Goal: Information Seeking & Learning: Learn about a topic

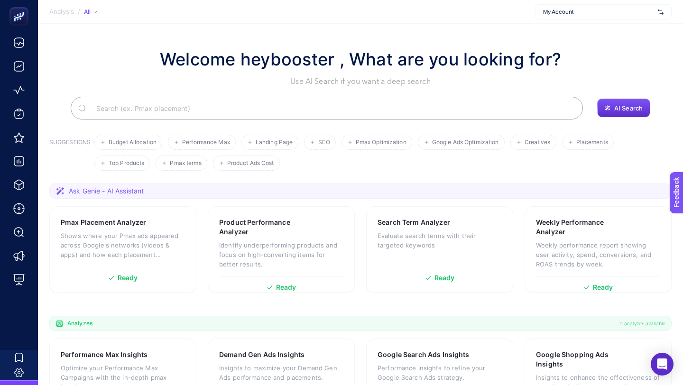
click at [590, 25] on section "Welcome heybooster , What are you looking for? Use AI Search if you want a deep…" at bounding box center [360, 328] width 645 height 608
click at [590, 18] on div "My Account" at bounding box center [603, 11] width 137 height 15
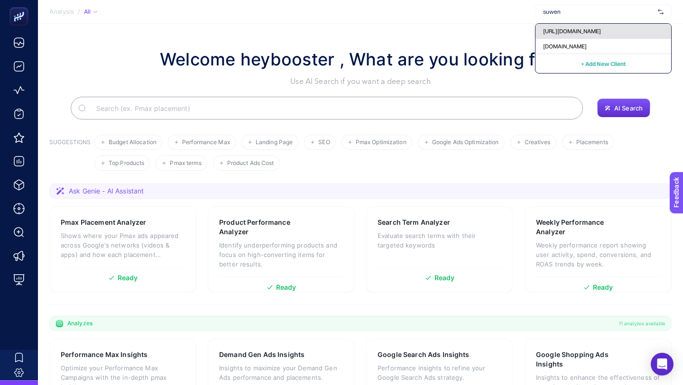
type input "suwen"
click at [603, 38] on div "https://www.suwen.com.tr/" at bounding box center [604, 31] width 136 height 15
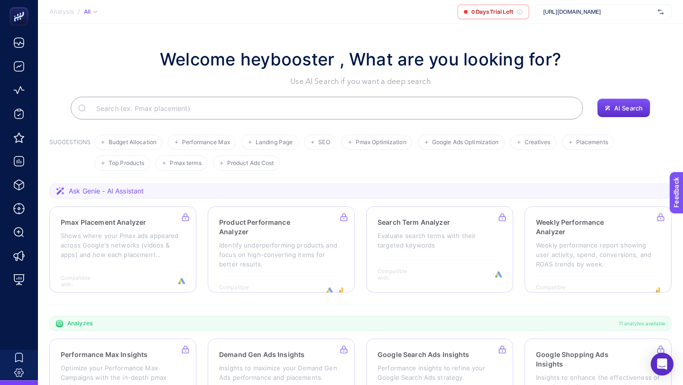
click at [593, 10] on span "https://www.suwen.com.tr/" at bounding box center [598, 12] width 111 height 8
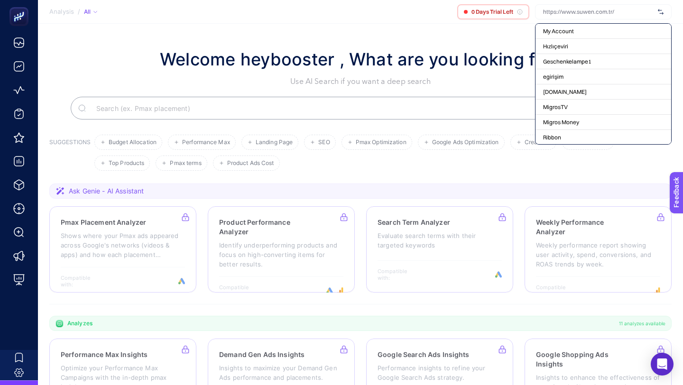
click at [593, 14] on input "text" at bounding box center [598, 12] width 111 height 8
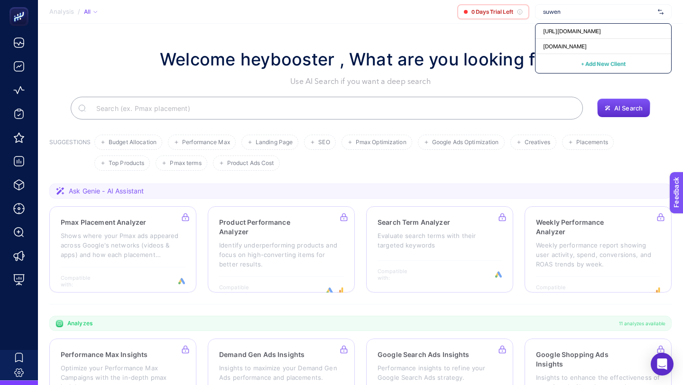
type input "suwen"
click at [582, 45] on span "www.suwen.com.tr" at bounding box center [565, 47] width 44 height 8
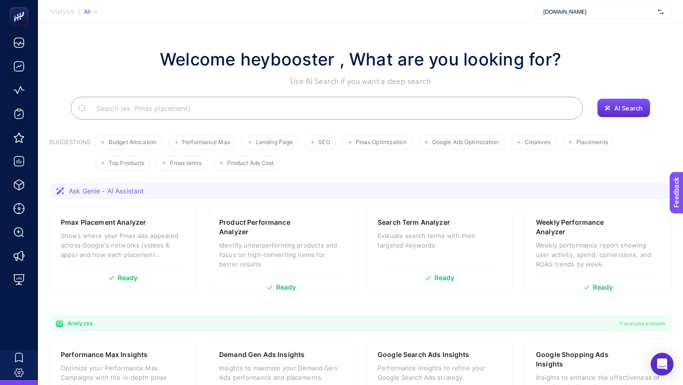
click at [193, 109] on input "Search" at bounding box center [332, 108] width 487 height 27
paste input "Monthly Insights"
type input "Monthly Insights"
click at [288, 235] on h3 "Product Performance Analyzer" at bounding box center [266, 227] width 94 height 19
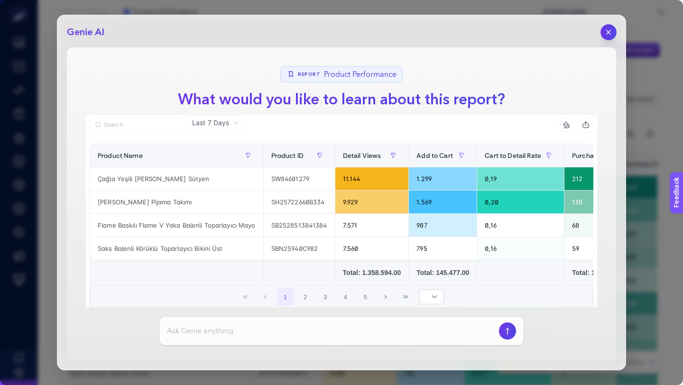
click at [605, 34] on icon "button" at bounding box center [609, 32] width 8 height 8
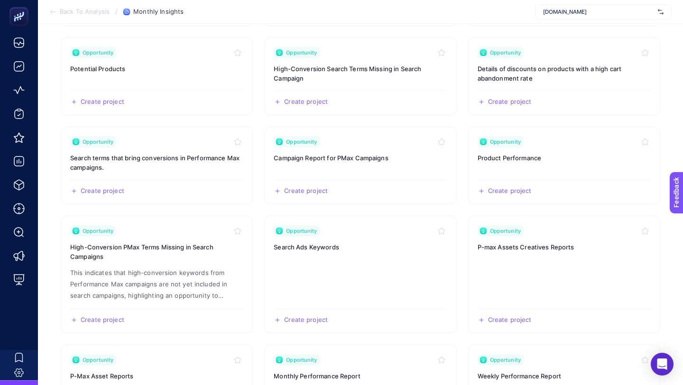
scroll to position [238, 0]
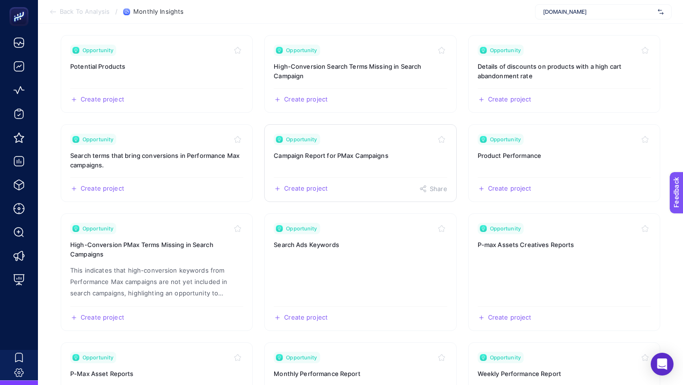
click at [366, 153] on h3 "Campaign Report for PMax Campaigns" at bounding box center [360, 155] width 173 height 9
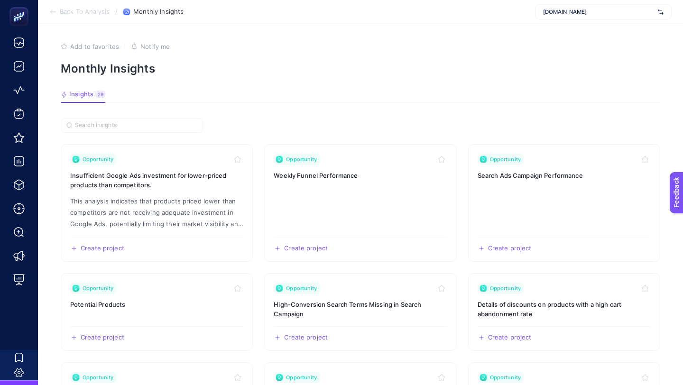
click at [569, 8] on span "www.suwen.com.tr" at bounding box center [598, 12] width 111 height 8
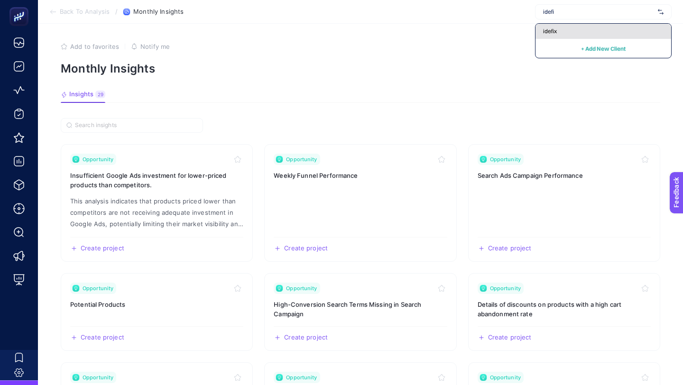
type input "idefi"
click at [578, 37] on div "idefix" at bounding box center [604, 31] width 136 height 15
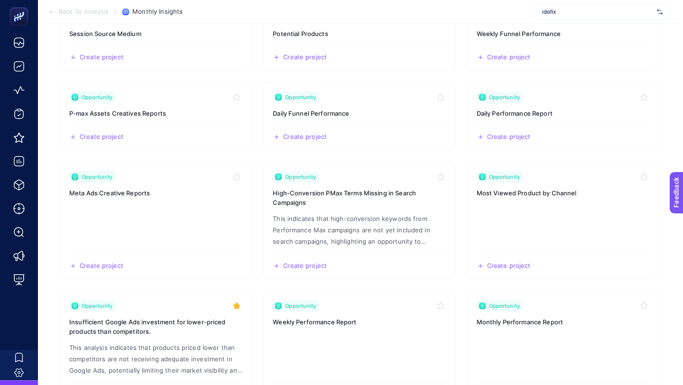
scroll to position [0, 1]
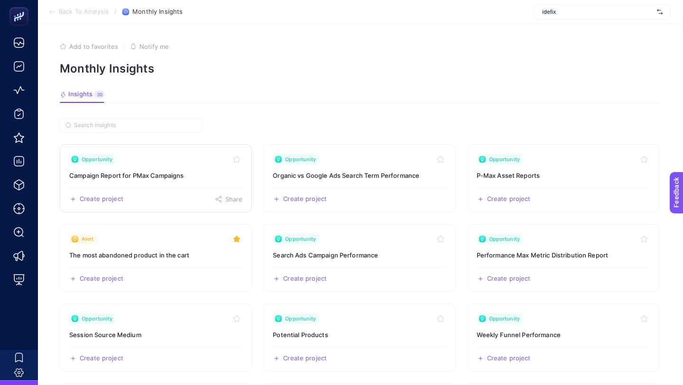
click at [205, 177] on h3 "Campaign Report for PMax Campaigns" at bounding box center [155, 175] width 173 height 9
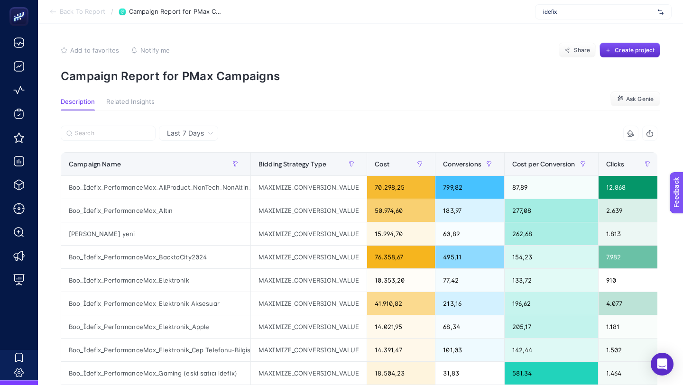
click at [360, 79] on p "Campaign Report for PMax Campaigns" at bounding box center [361, 76] width 600 height 14
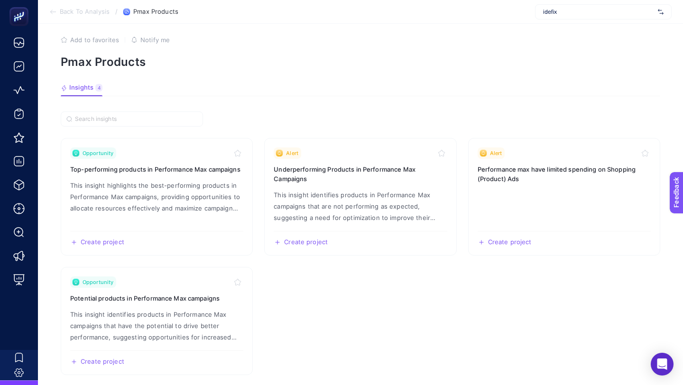
scroll to position [16, 0]
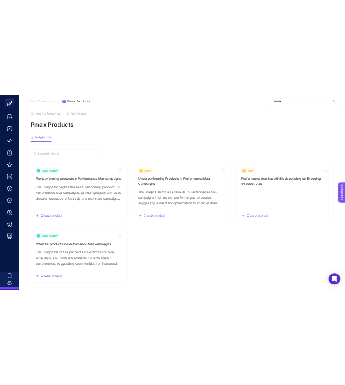
scroll to position [16, 0]
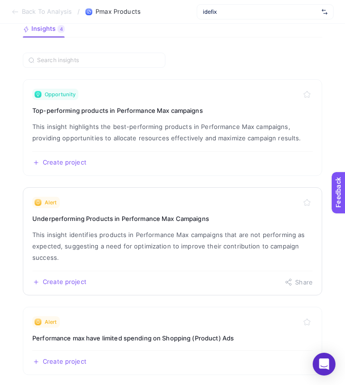
scroll to position [183, 0]
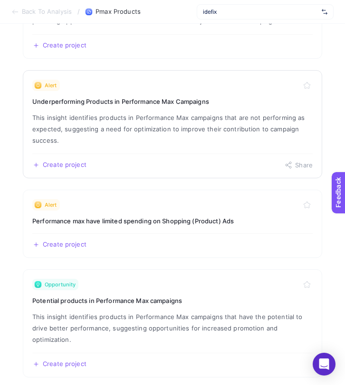
click at [311, 119] on p "This insight identifies products in Performance Max campaigns that are not perf…" at bounding box center [172, 129] width 280 height 34
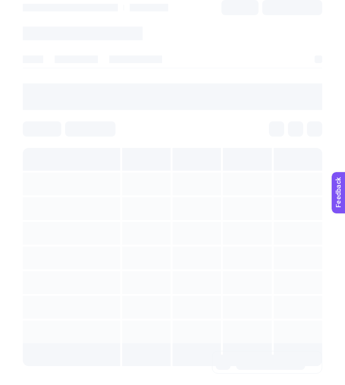
scroll to position [183, 0]
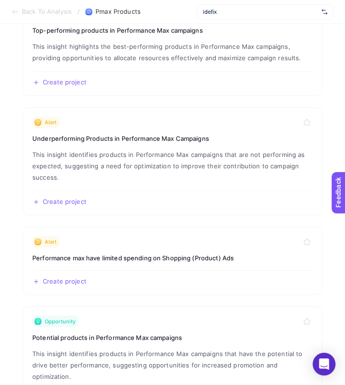
scroll to position [92, 0]
